Goal: Information Seeking & Learning: Check status

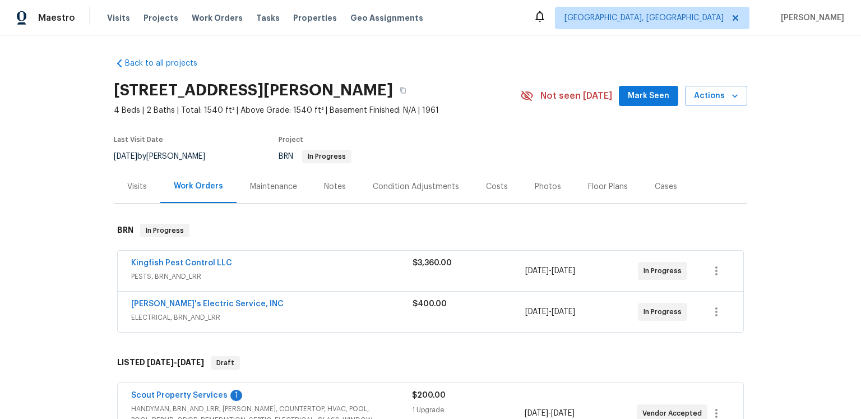
scroll to position [25, 0]
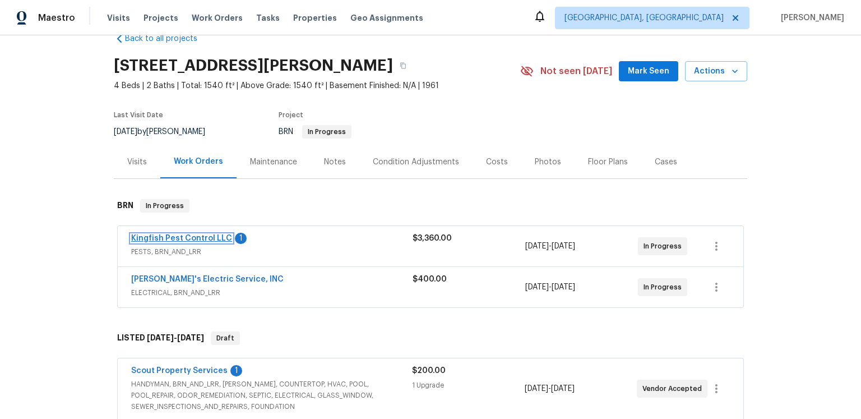
click at [216, 242] on link "Kingfish Pest Control LLC" at bounding box center [181, 238] width 101 height 8
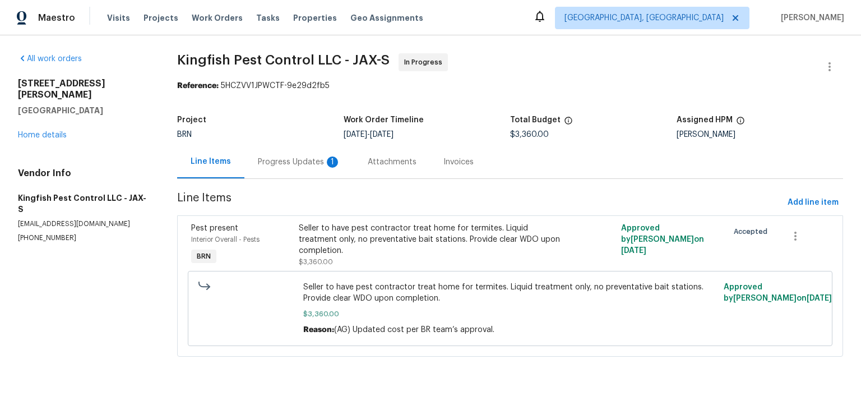
click at [315, 168] on div "Progress Updates 1" at bounding box center [299, 161] width 83 height 11
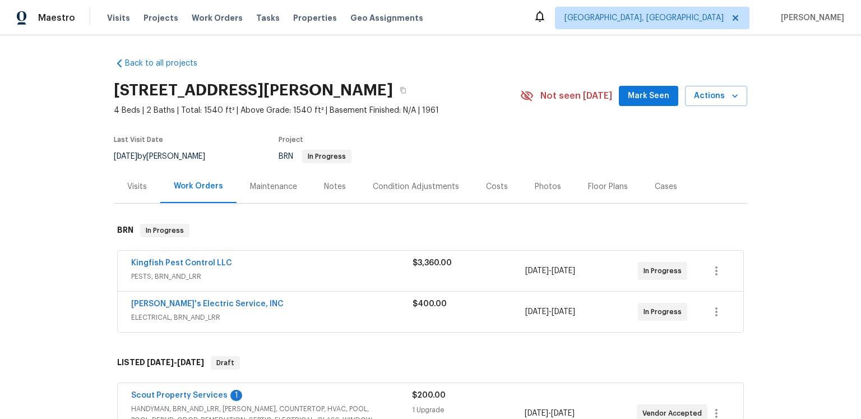
scroll to position [143, 0]
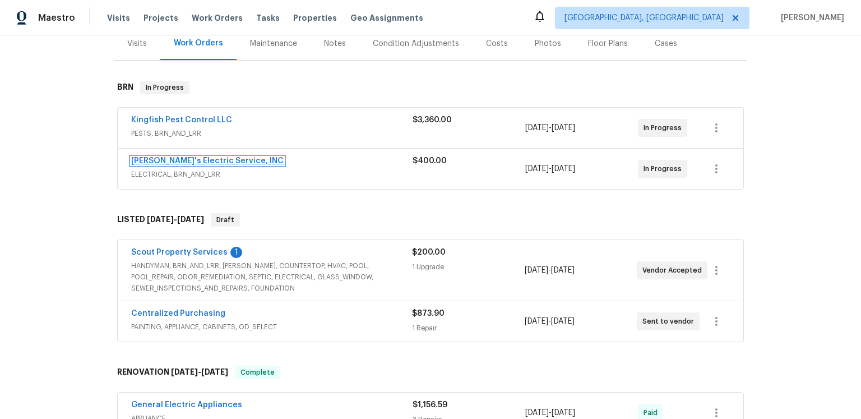
click at [225, 165] on link "Jack's Electric Service, INC" at bounding box center [207, 161] width 152 height 8
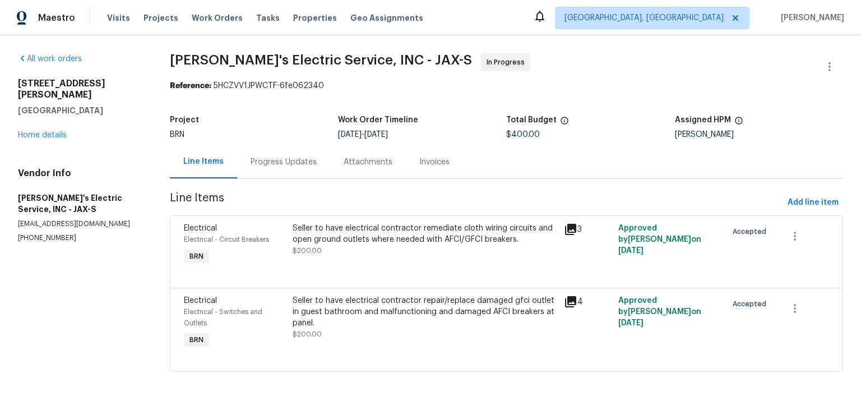
scroll to position [58, 0]
click at [302, 156] on div "Progress Updates" at bounding box center [283, 161] width 66 height 11
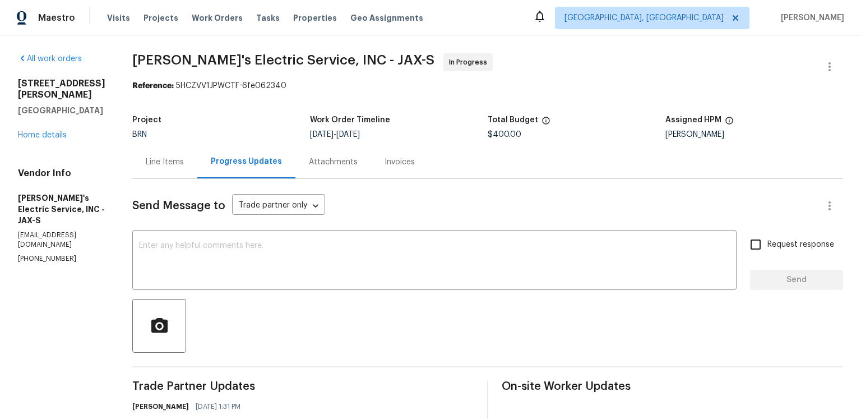
click at [480, 109] on section "Jack's Electric Service, INC - JAX-S In Progress Reference: 5HCZVV1JPWCTF-6fe06…" at bounding box center [487, 380] width 710 height 654
click at [566, 91] on div "Reference: 5HCZVV1JPWCTF-6fe062340" at bounding box center [487, 85] width 710 height 11
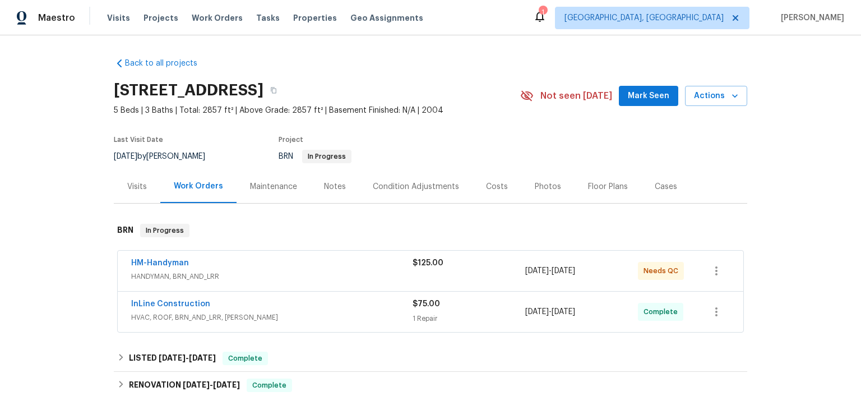
scroll to position [117, 0]
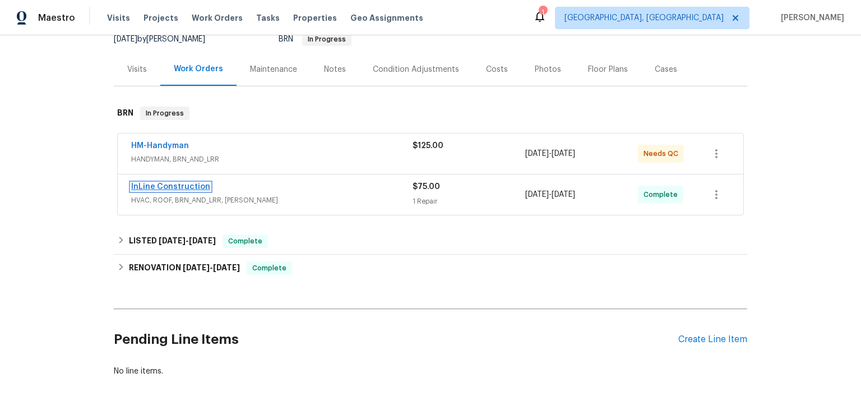
click at [192, 190] on link "InLine Construction" at bounding box center [170, 187] width 79 height 8
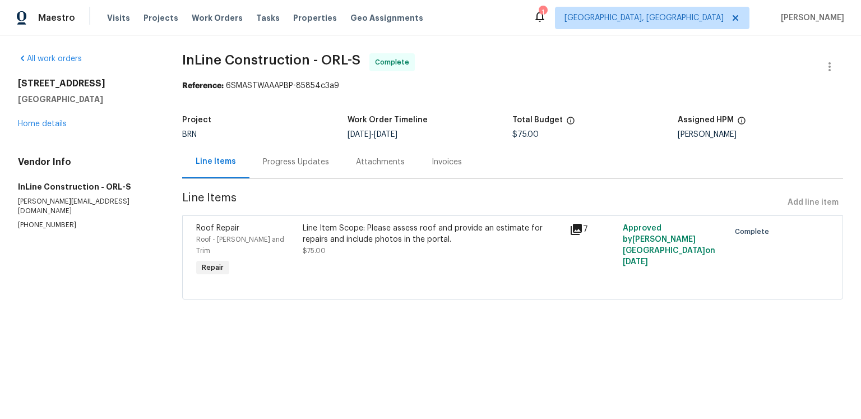
click at [324, 168] on div "Progress Updates" at bounding box center [296, 161] width 66 height 11
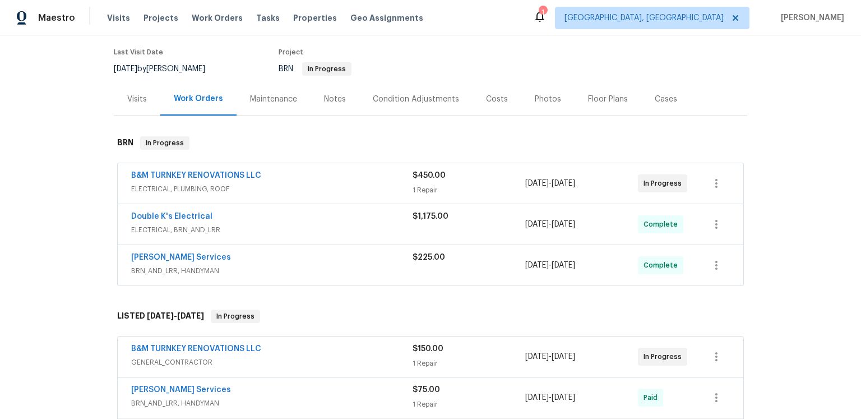
scroll to position [99, 0]
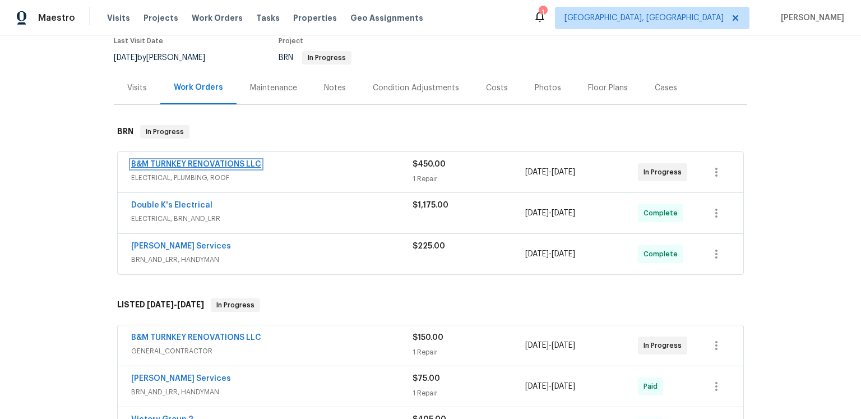
click at [213, 168] on link "B&M TURNKEY RENOVATIONS LLC" at bounding box center [196, 164] width 130 height 8
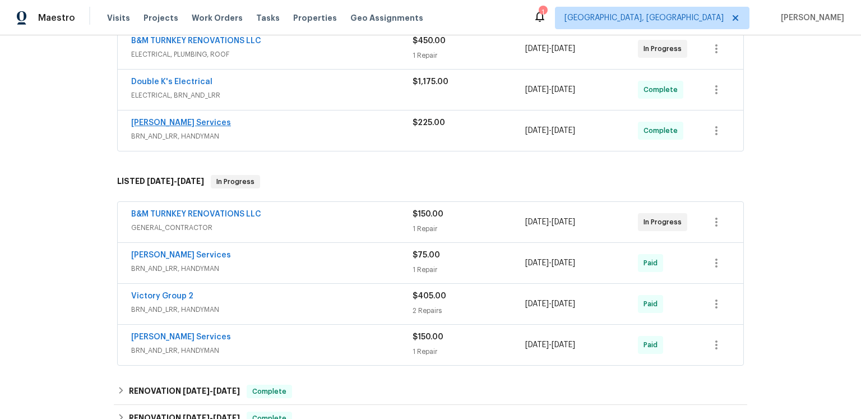
scroll to position [284, 0]
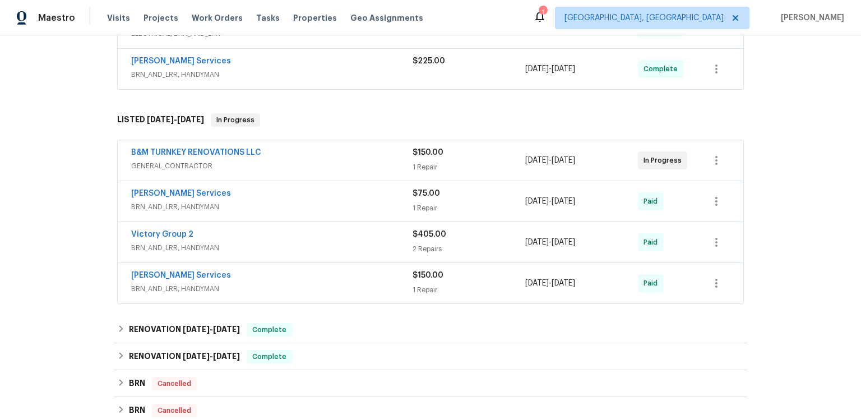
click at [193, 158] on span "B&M TURNKEY RENOVATIONS LLC" at bounding box center [196, 152] width 130 height 11
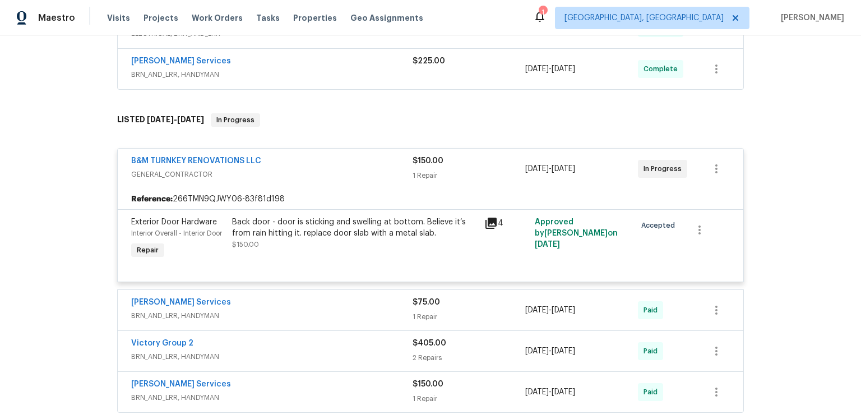
click at [201, 169] on div "B&M TURNKEY RENOVATIONS LLC" at bounding box center [271, 161] width 281 height 13
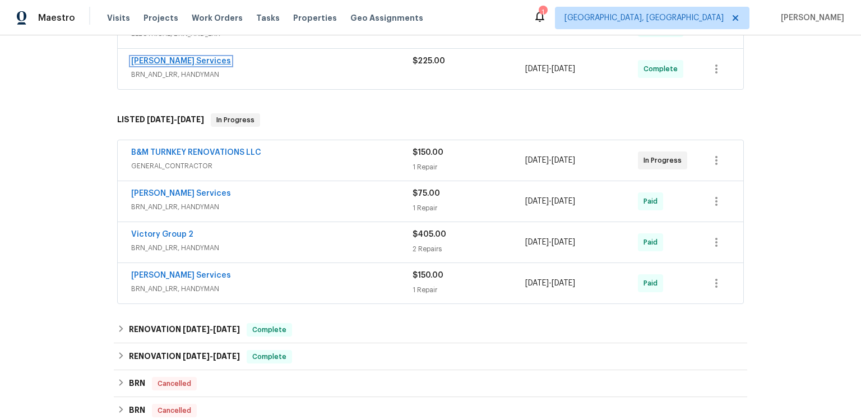
click at [171, 65] on link "Gabler Services" at bounding box center [181, 61] width 100 height 8
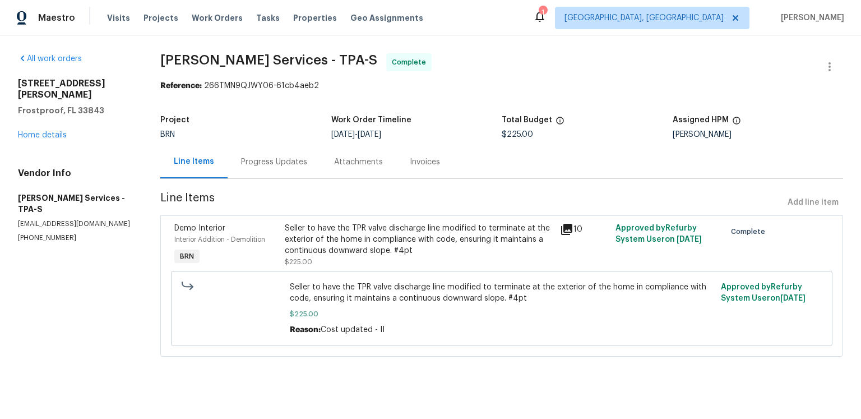
scroll to position [30, 0]
click at [571, 229] on icon at bounding box center [566, 229] width 11 height 11
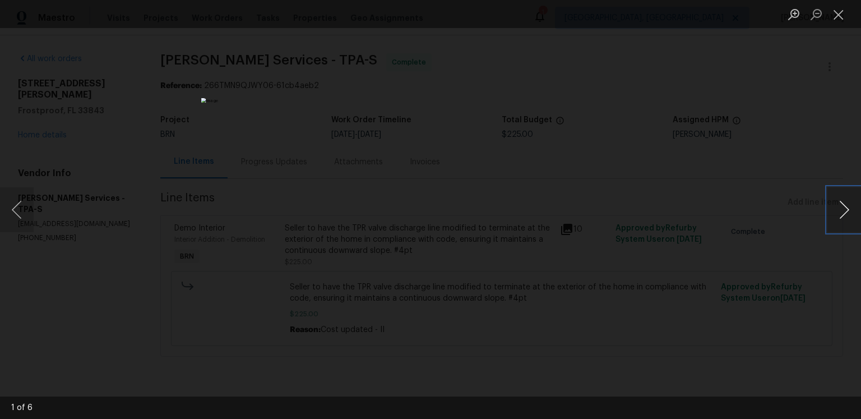
click at [842, 204] on button "Next image" at bounding box center [844, 209] width 34 height 45
click at [836, 203] on button "Next image" at bounding box center [844, 209] width 34 height 45
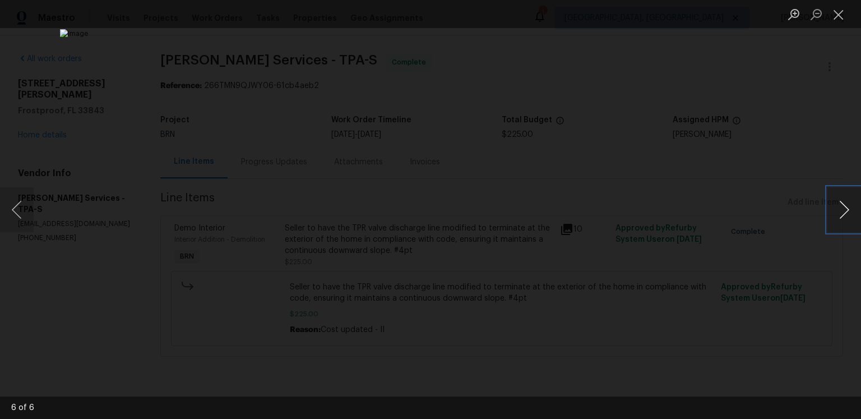
click at [836, 203] on button "Next image" at bounding box center [844, 209] width 34 height 45
click at [840, 209] on button "Next image" at bounding box center [844, 209] width 34 height 45
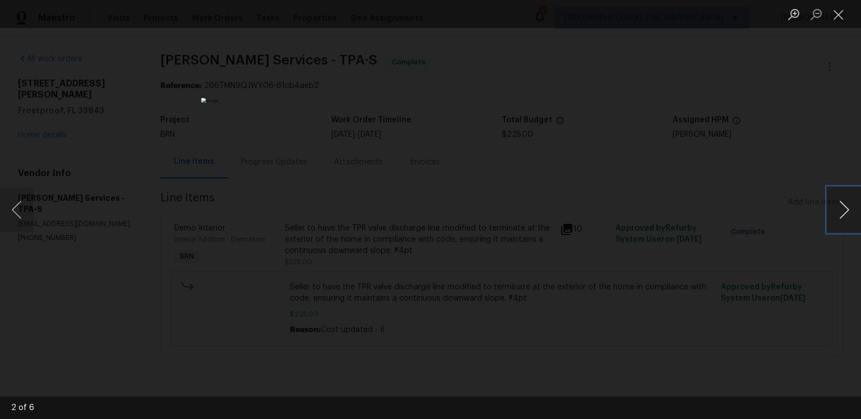
click at [840, 209] on button "Next image" at bounding box center [844, 209] width 34 height 45
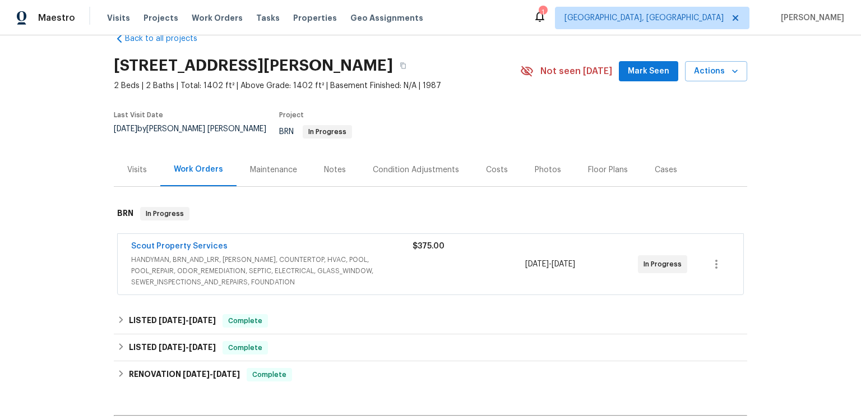
scroll to position [115, 0]
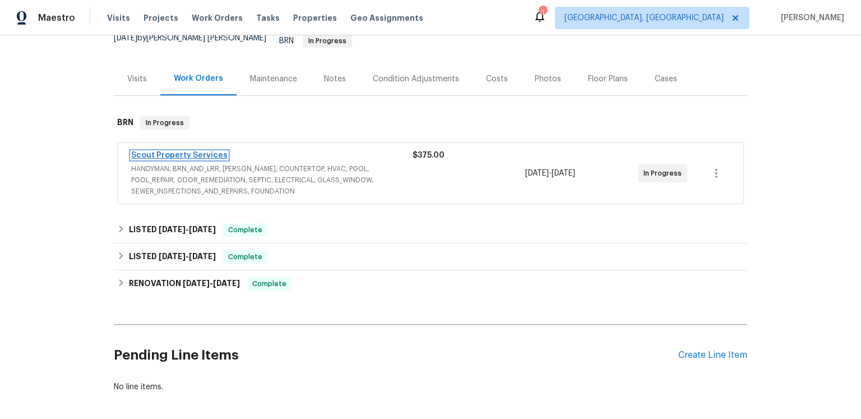
click at [227, 159] on link "Scout Property Services" at bounding box center [179, 155] width 96 height 8
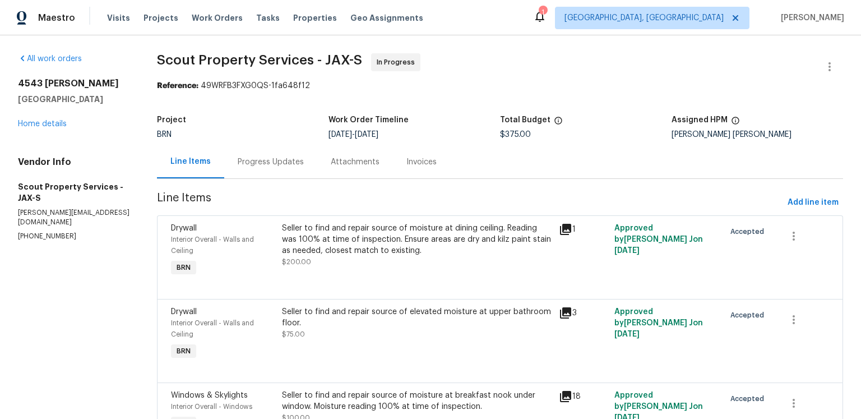
click at [304, 168] on div "Progress Updates" at bounding box center [271, 161] width 66 height 11
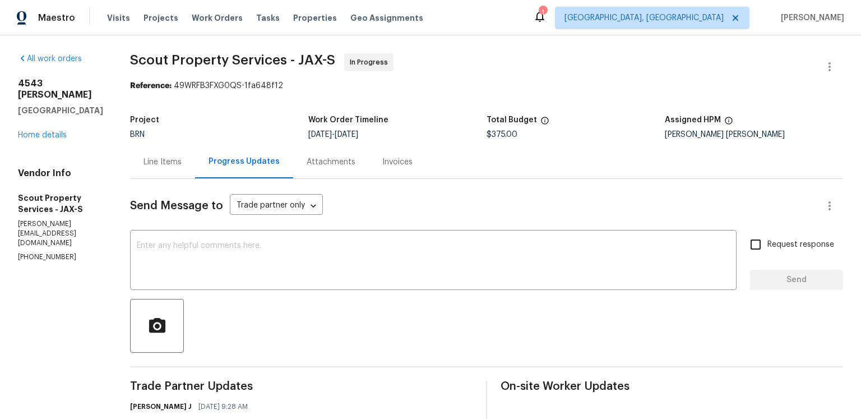
click at [130, 175] on div "Line Items" at bounding box center [162, 161] width 65 height 33
